Goal: Find contact information: Find contact information

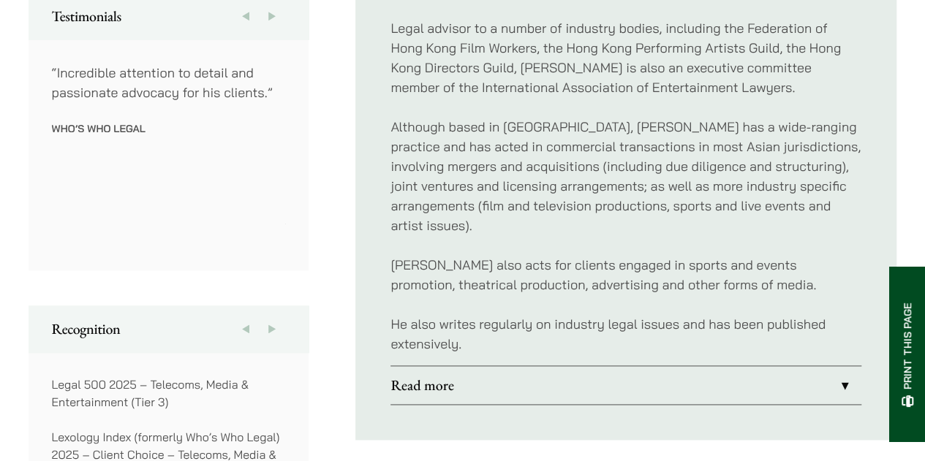
scroll to position [877, 0]
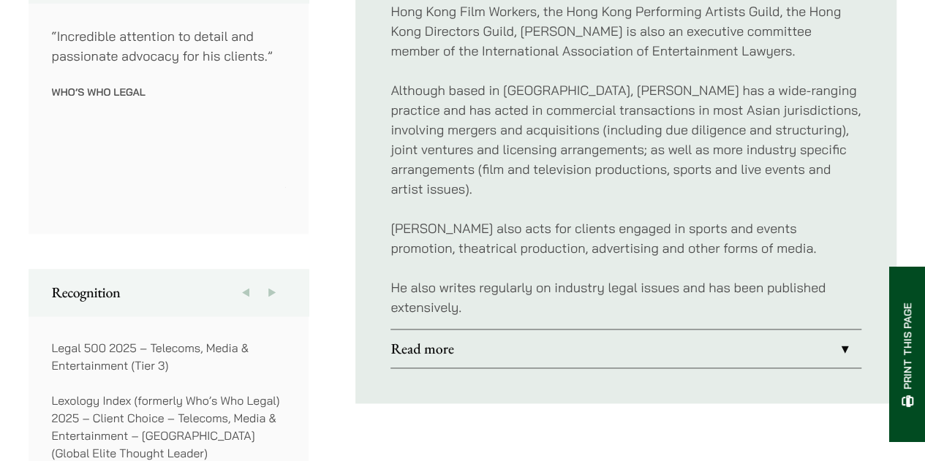
click at [515, 330] on link "Read more" at bounding box center [625, 349] width 471 height 38
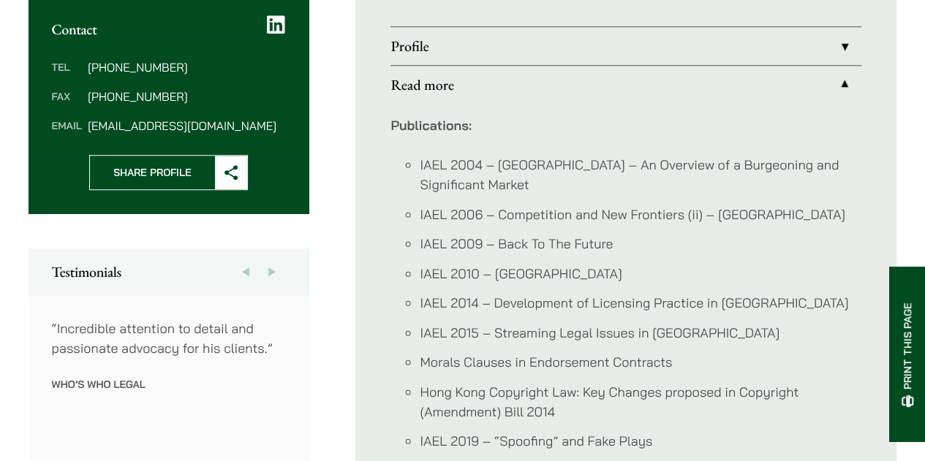
scroll to position [585, 0]
click at [599, 80] on link "Read more" at bounding box center [625, 85] width 471 height 38
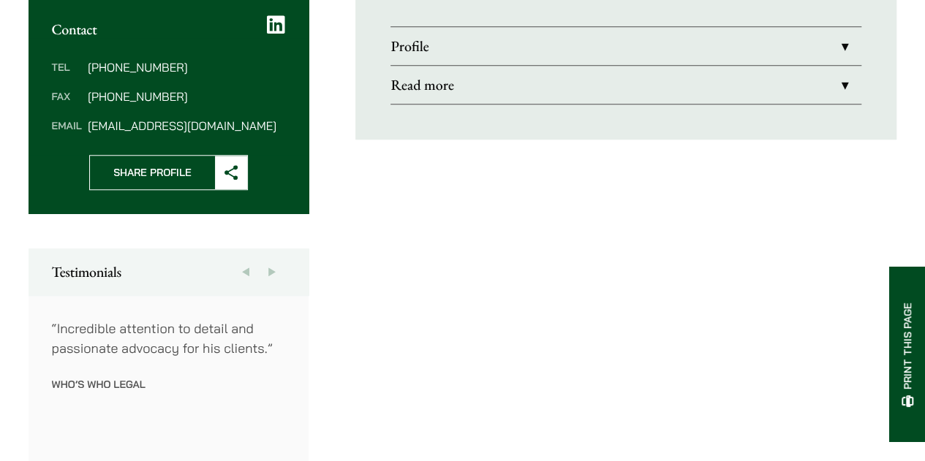
click at [605, 52] on link "Profile" at bounding box center [625, 46] width 471 height 38
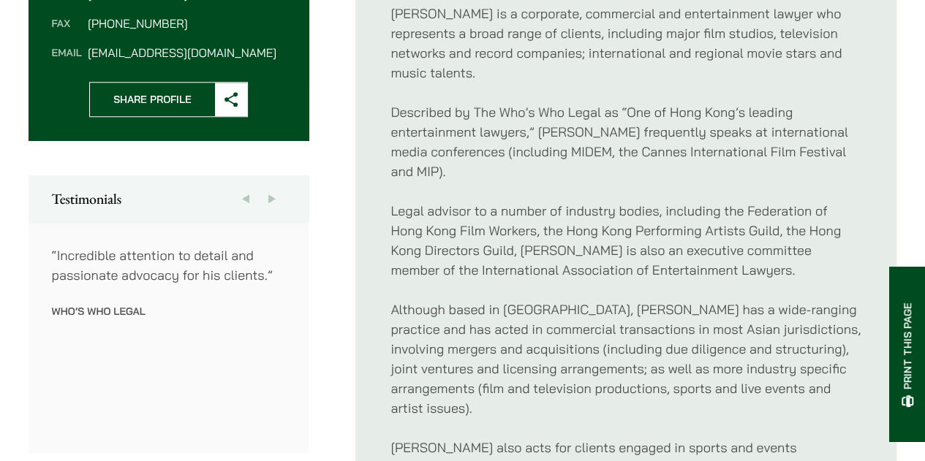
scroll to position [731, 0]
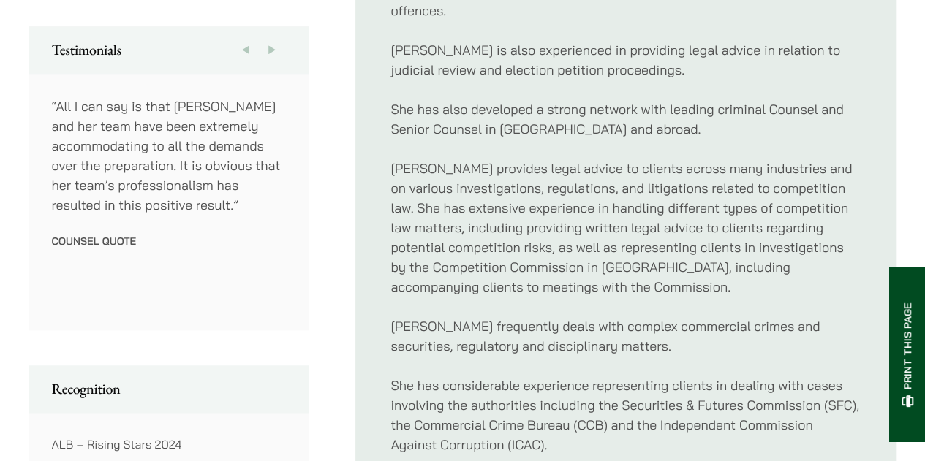
scroll to position [731, 0]
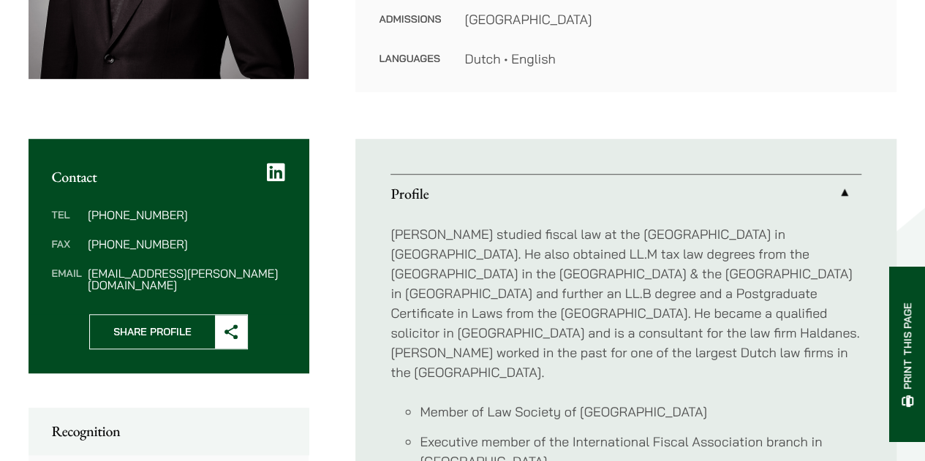
scroll to position [512, 0]
